Goal: Transaction & Acquisition: Obtain resource

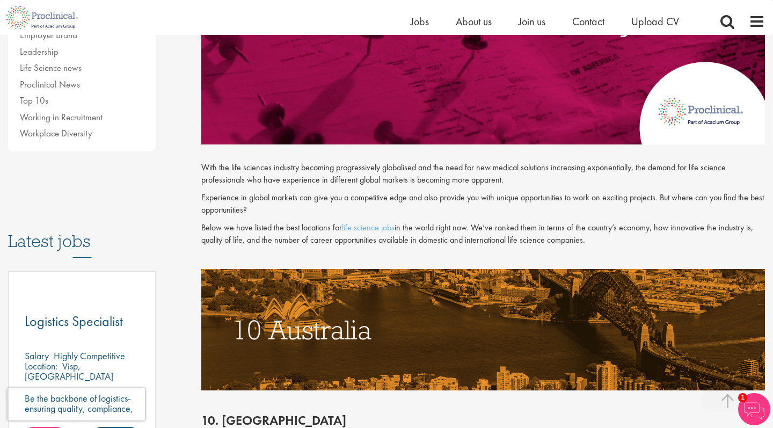
scroll to position [374, 0]
click at [402, 176] on p "With the life sciences industry becoming progressively globalised and the need …" at bounding box center [483, 174] width 564 height 25
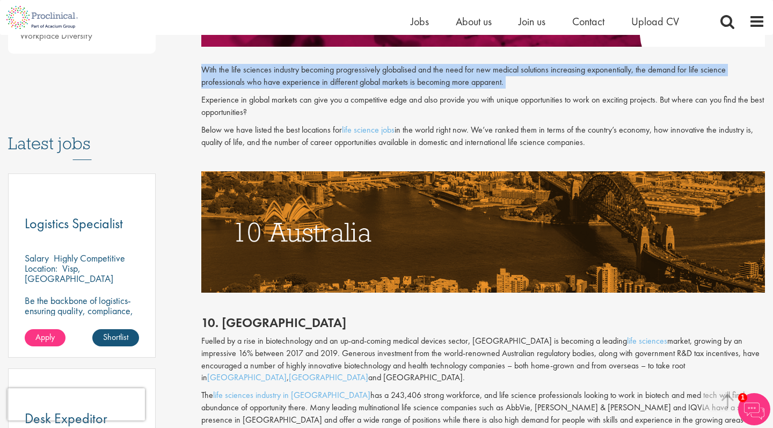
scroll to position [466, 0]
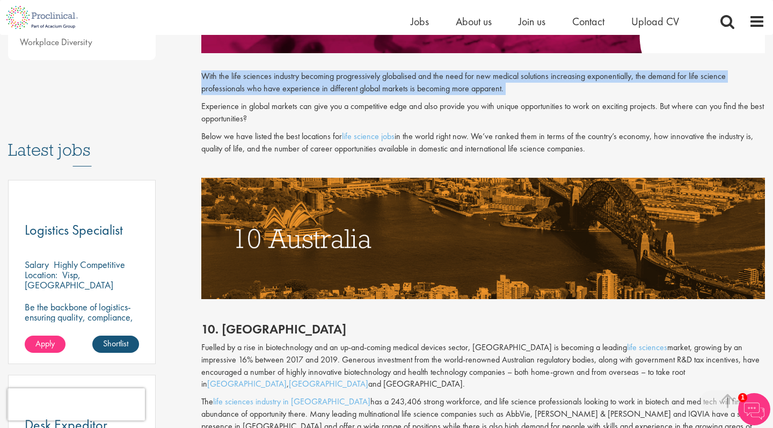
click at [380, 81] on p "With the life sciences industry becoming progressively globalised and the need …" at bounding box center [483, 82] width 564 height 25
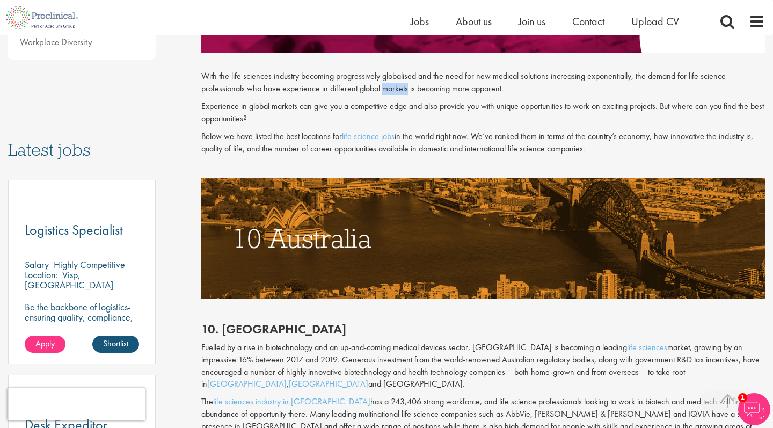
click at [380, 81] on p "With the life sciences industry becoming progressively globalised and the need …" at bounding box center [483, 82] width 564 height 25
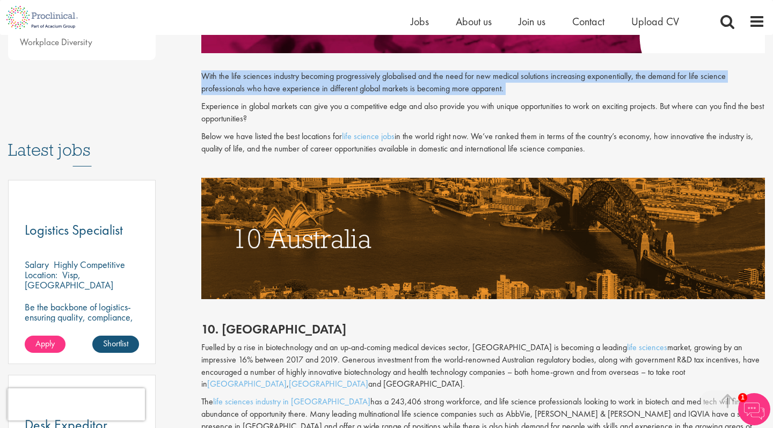
click at [380, 81] on p "With the life sciences industry becoming progressively globalised and the need …" at bounding box center [483, 82] width 564 height 25
click at [391, 81] on p "With the life sciences industry becoming progressively globalised and the need …" at bounding box center [483, 82] width 564 height 25
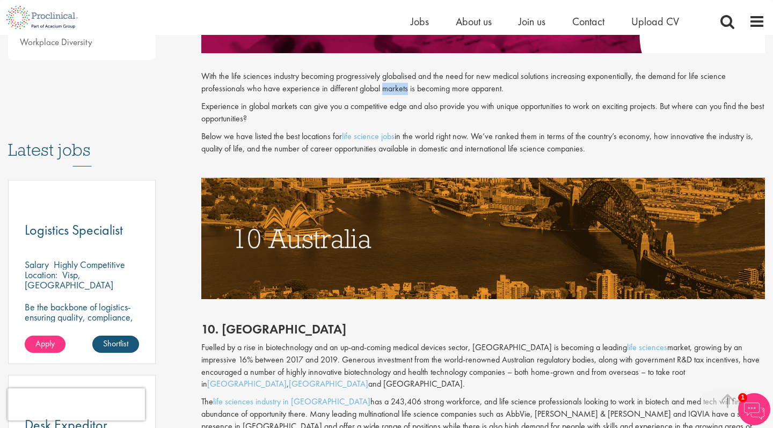
click at [391, 81] on p "With the life sciences industry becoming progressively globalised and the need …" at bounding box center [483, 82] width 564 height 25
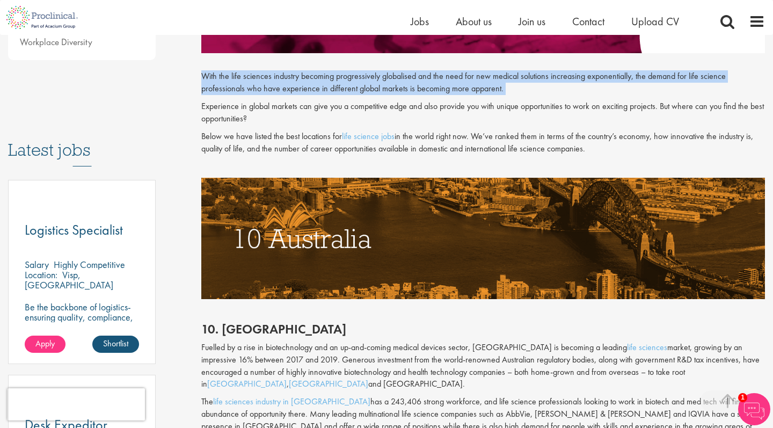
click at [391, 81] on p "With the life sciences industry becoming progressively globalised and the need …" at bounding box center [483, 82] width 564 height 25
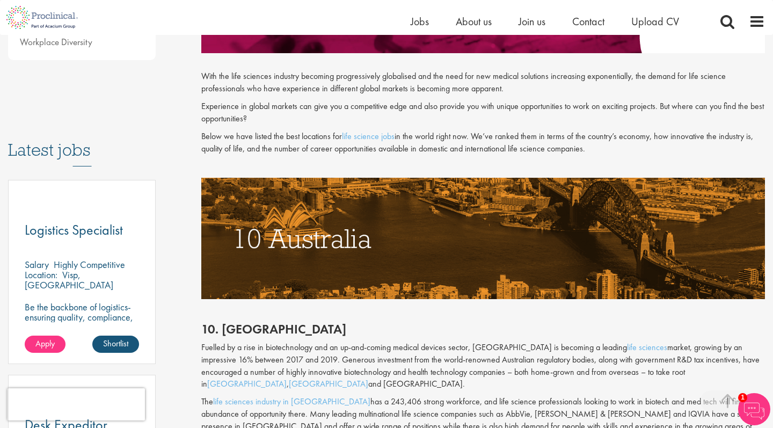
click at [401, 83] on p "With the life sciences industry becoming progressively globalised and the need …" at bounding box center [483, 82] width 564 height 25
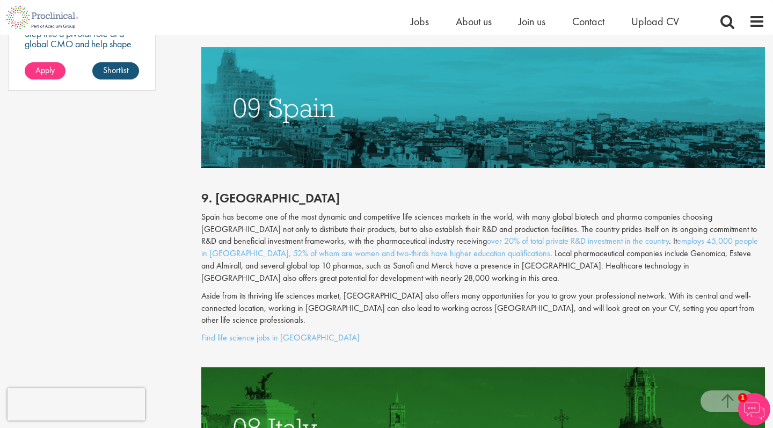
scroll to position [938, 0]
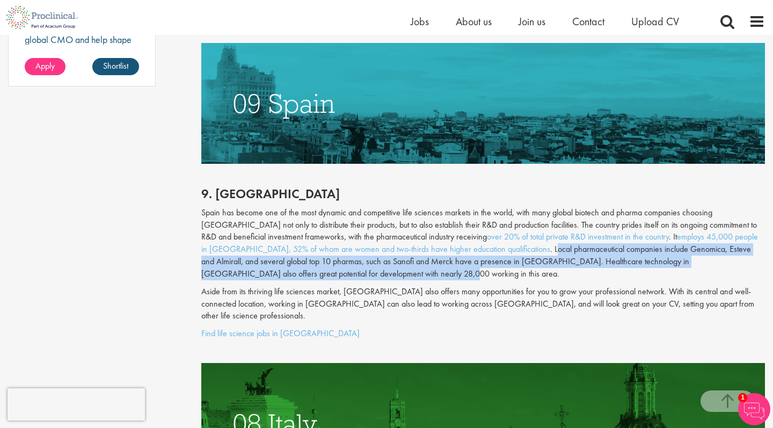
drag, startPoint x: 405, startPoint y: 215, endPoint x: 417, endPoint y: 237, distance: 24.5
click at [417, 237] on p "Spain has become one of the most dynamic and competitive life sciences markets …" at bounding box center [483, 244] width 564 height 74
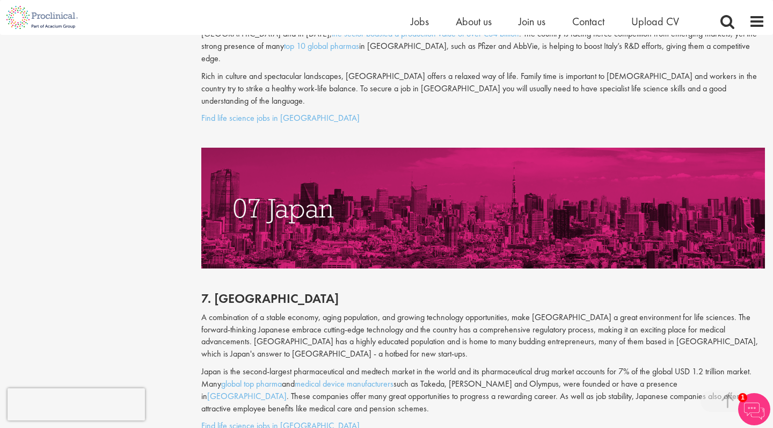
scroll to position [1605, 0]
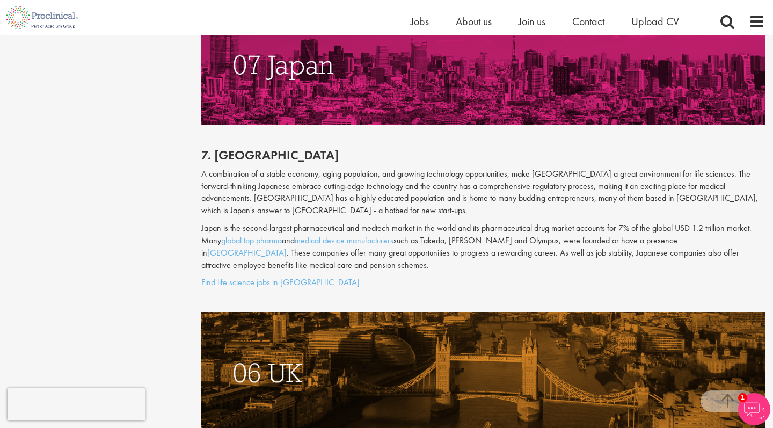
click at [397, 168] on p "A combination of a stable economy, aging population, and growing technology opp…" at bounding box center [483, 192] width 564 height 49
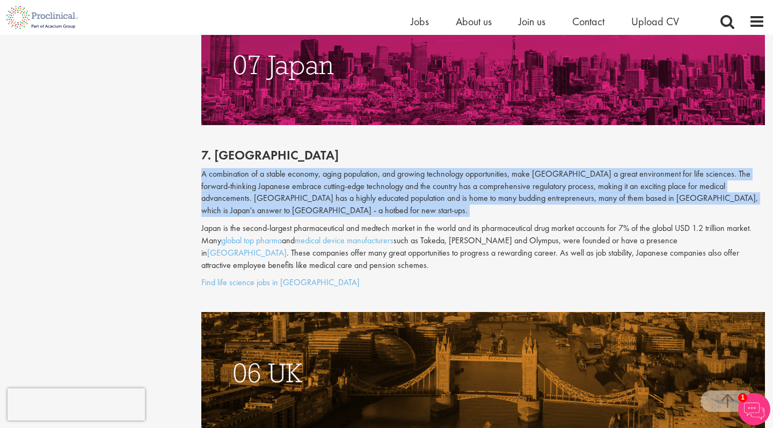
click at [415, 168] on p "A combination of a stable economy, aging population, and growing technology opp…" at bounding box center [483, 192] width 564 height 49
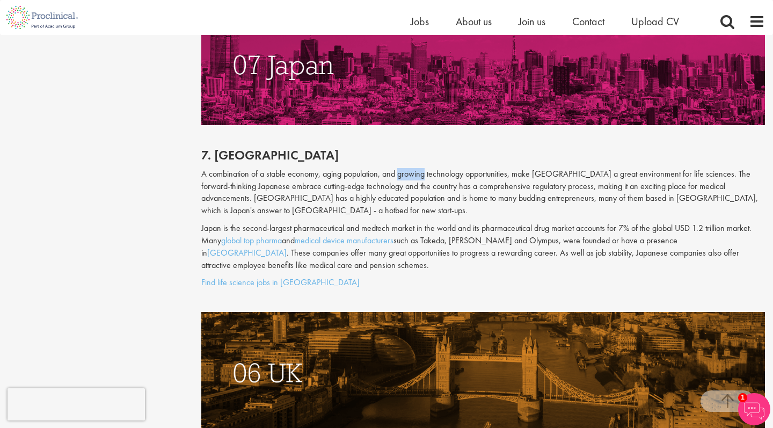
click at [415, 168] on p "A combination of a stable economy, aging population, and growing technology opp…" at bounding box center [483, 192] width 564 height 49
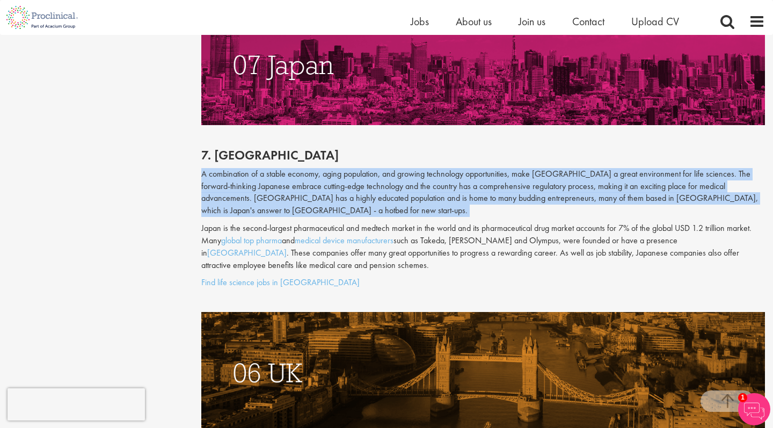
click at [417, 168] on p "A combination of a stable economy, aging population, and growing technology opp…" at bounding box center [483, 192] width 564 height 49
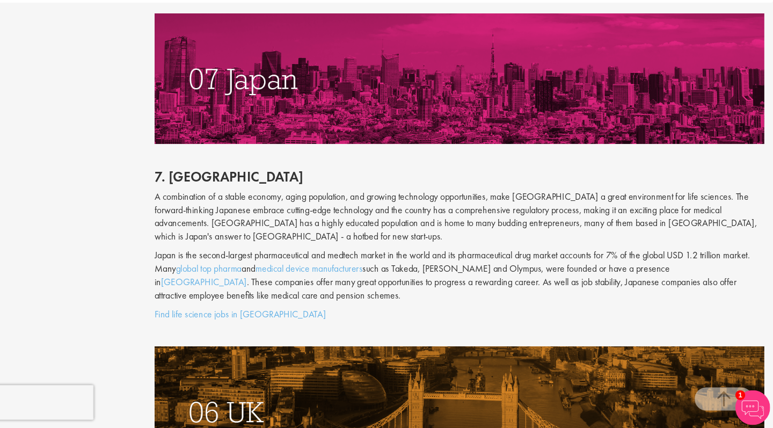
scroll to position [1589, 0]
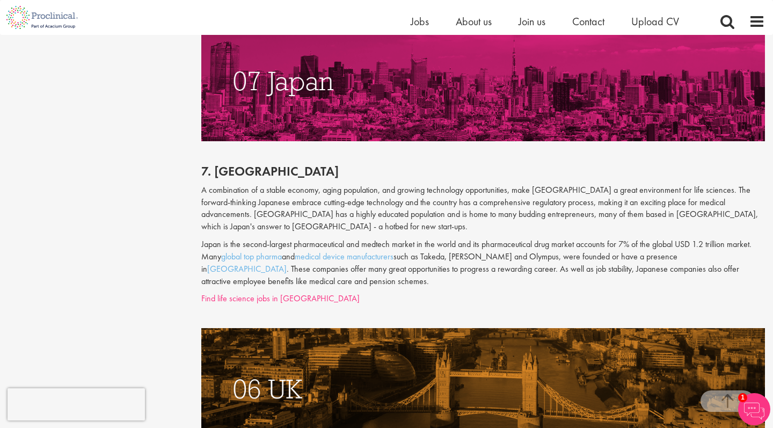
click at [323, 184] on p "A combination of a stable economy, aging population, and growing technology opp…" at bounding box center [483, 208] width 564 height 49
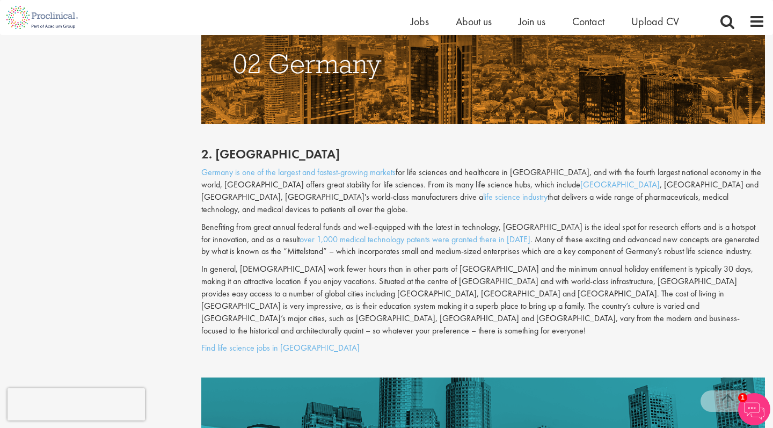
scroll to position [3180, 0]
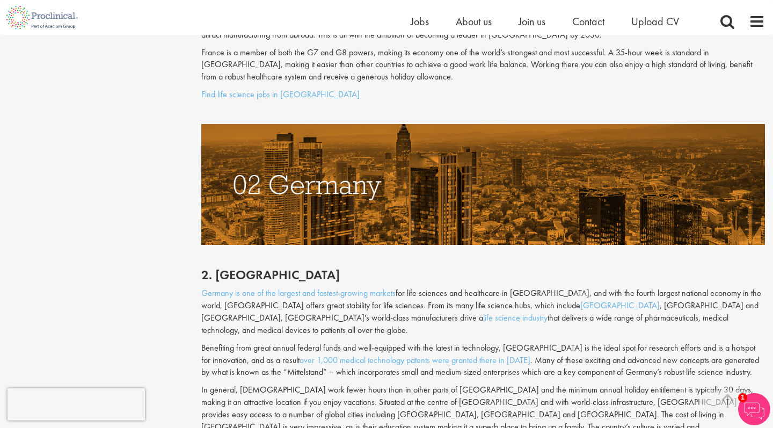
click at [510, 342] on p "Benefiting from great annual federal funds and well-equipped with the latest in…" at bounding box center [483, 360] width 564 height 37
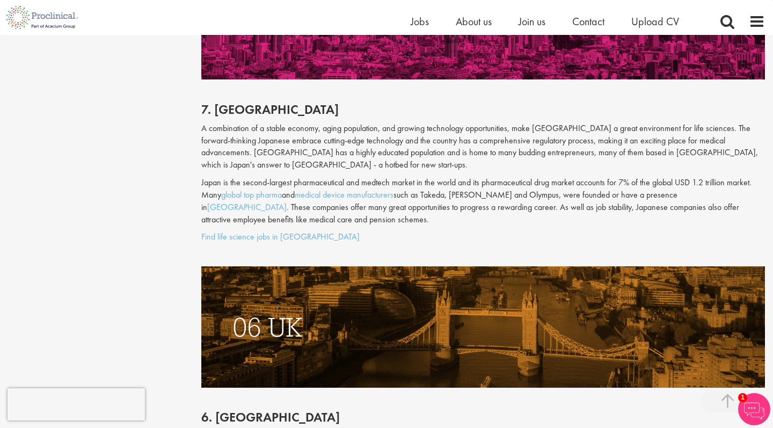
scroll to position [1509, 0]
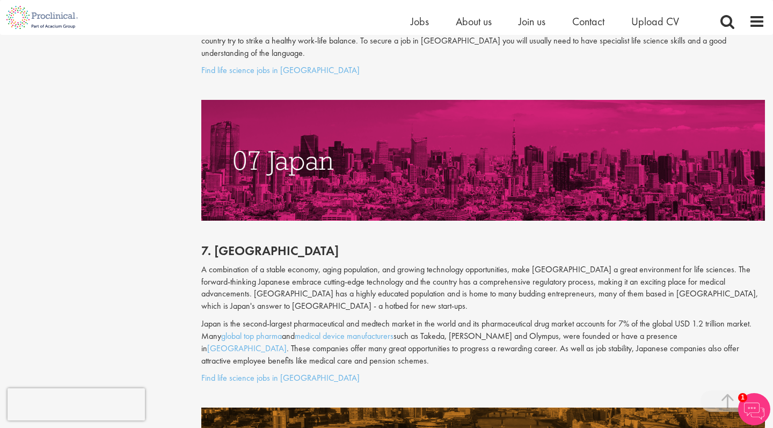
click at [441, 318] on p "Japan is the second-largest pharmaceutical and medtech market in the world and …" at bounding box center [483, 342] width 564 height 49
drag, startPoint x: 459, startPoint y: 251, endPoint x: 510, endPoint y: 251, distance: 51.0
click at [510, 318] on p "Japan is the second-largest pharmaceutical and medtech market in the world and …" at bounding box center [483, 342] width 564 height 49
copy p "Daiichi Sankyo"
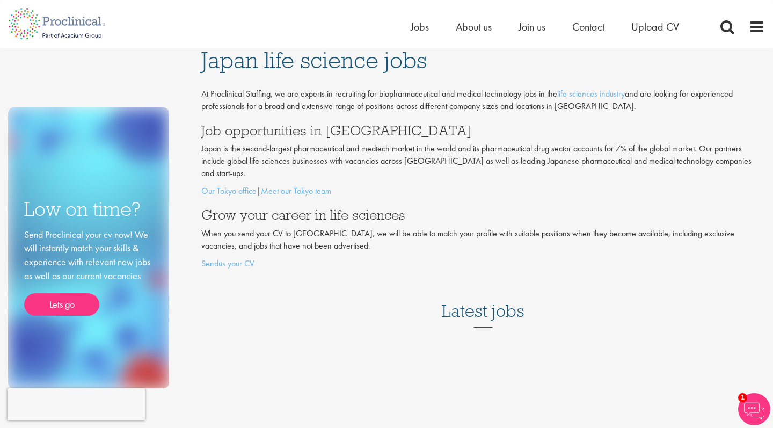
click at [442, 154] on p "Japan is the second-largest pharmaceutical and medtech market in the world and …" at bounding box center [483, 161] width 564 height 37
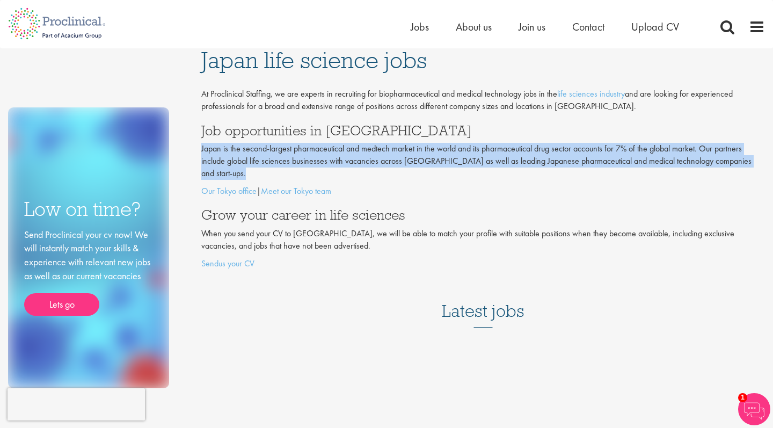
click at [457, 147] on p "Japan is the second-largest pharmaceutical and medtech market in the world and …" at bounding box center [483, 161] width 564 height 37
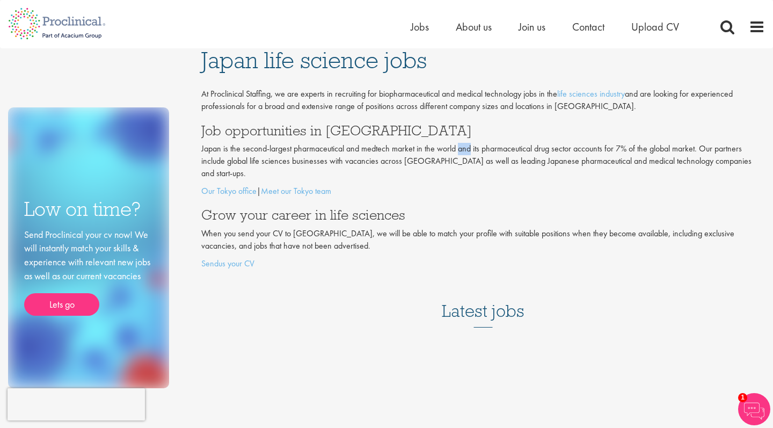
click at [457, 147] on p "Japan is the second-largest pharmaceutical and medtech market in the world and …" at bounding box center [483, 161] width 564 height 37
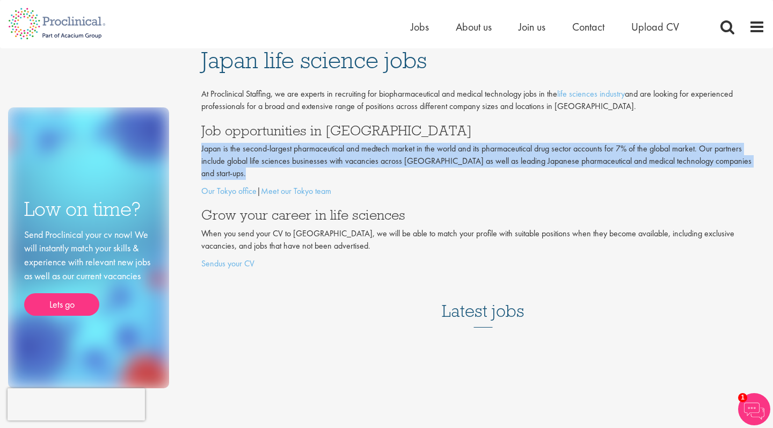
click at [457, 147] on p "Japan is the second-largest pharmaceutical and medtech market in the world and …" at bounding box center [483, 161] width 564 height 37
click at [459, 147] on p "Japan is the second-largest pharmaceutical and medtech market in the world and …" at bounding box center [483, 161] width 564 height 37
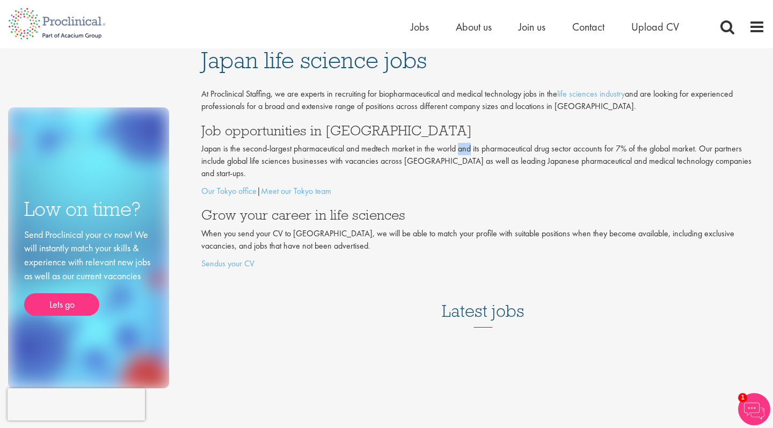
click at [459, 147] on p "Japan is the second-largest pharmaceutical and medtech market in the world and …" at bounding box center [483, 161] width 564 height 37
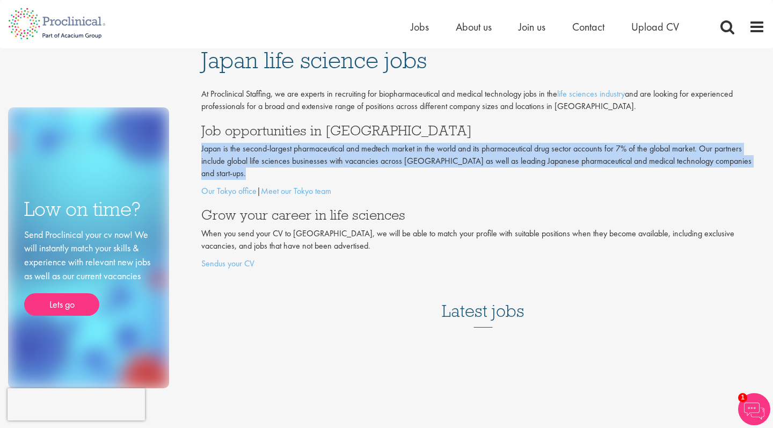
click at [459, 147] on p "Japan is the second-largest pharmaceutical and medtech market in the world and …" at bounding box center [483, 161] width 564 height 37
click at [399, 149] on p "Japan is the second-largest pharmaceutical and medtech market in the world and …" at bounding box center [483, 161] width 564 height 37
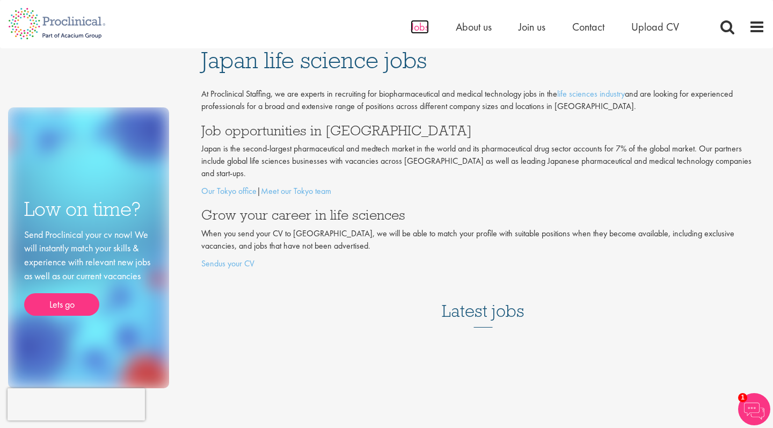
click at [418, 24] on span "Jobs" at bounding box center [420, 27] width 18 height 14
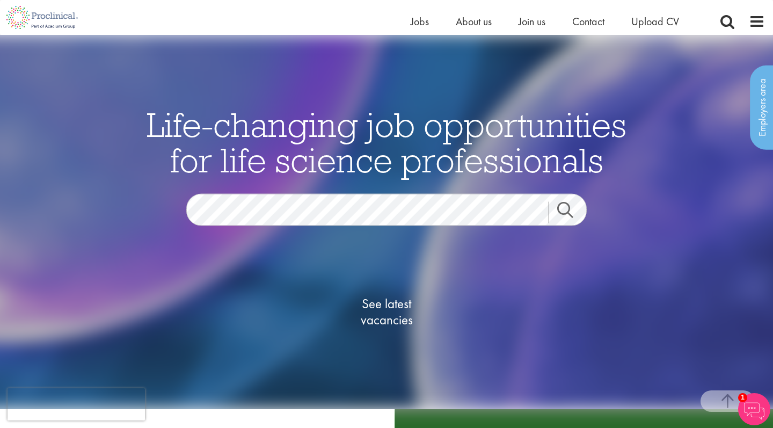
scroll to position [265, 0]
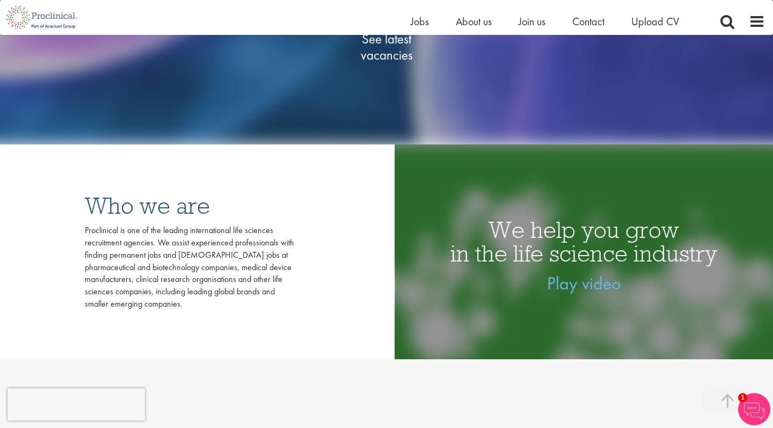
click at [373, 77] on link "See latest vacancies" at bounding box center [386, 47] width 107 height 118
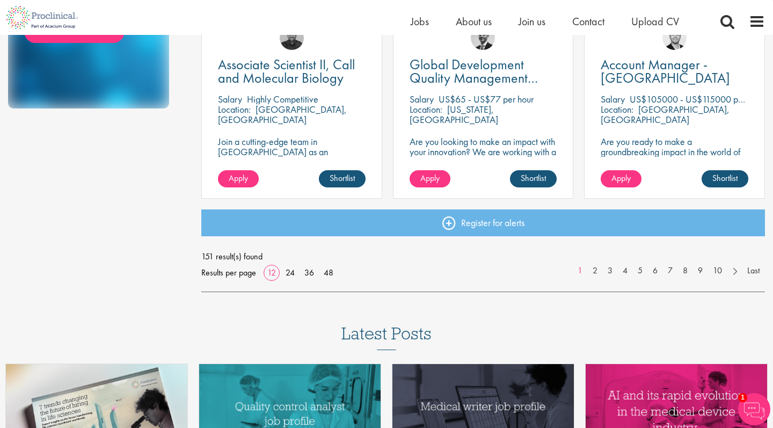
scroll to position [388, 0]
